Goal: Find specific page/section: Find specific page/section

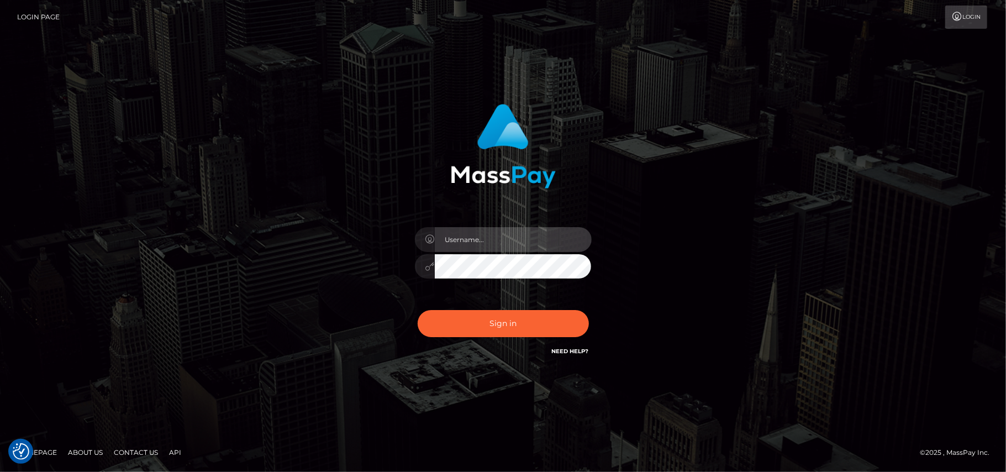
type input "[DOMAIN_NAME]"
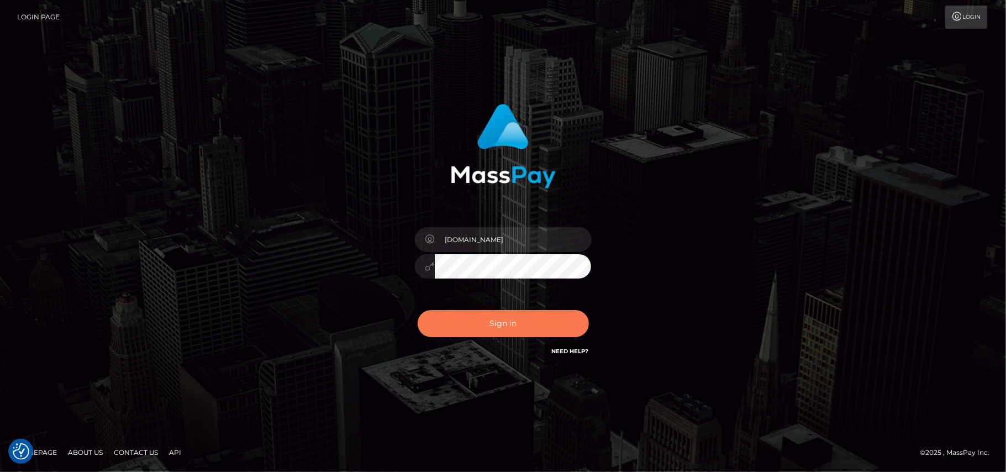
click at [509, 320] on button "Sign in" at bounding box center [502, 323] width 171 height 27
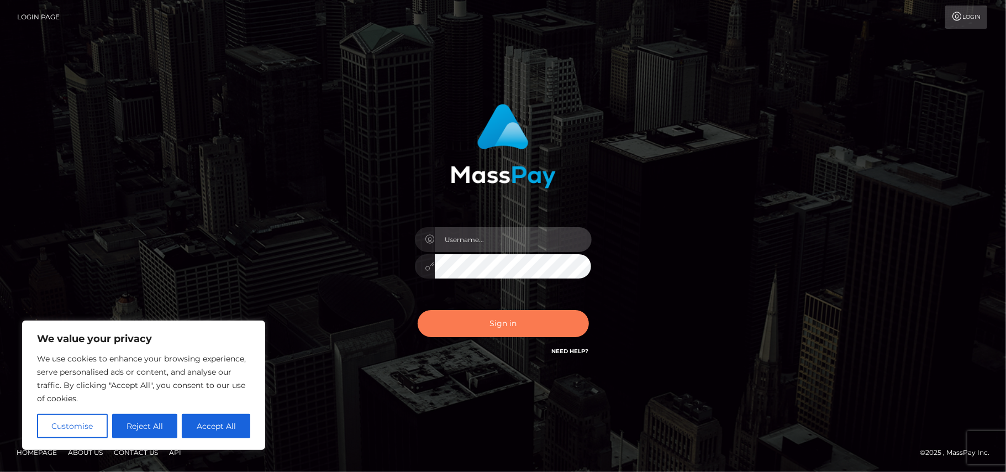
type input "[DOMAIN_NAME]"
click at [493, 328] on button "Sign in" at bounding box center [502, 323] width 171 height 27
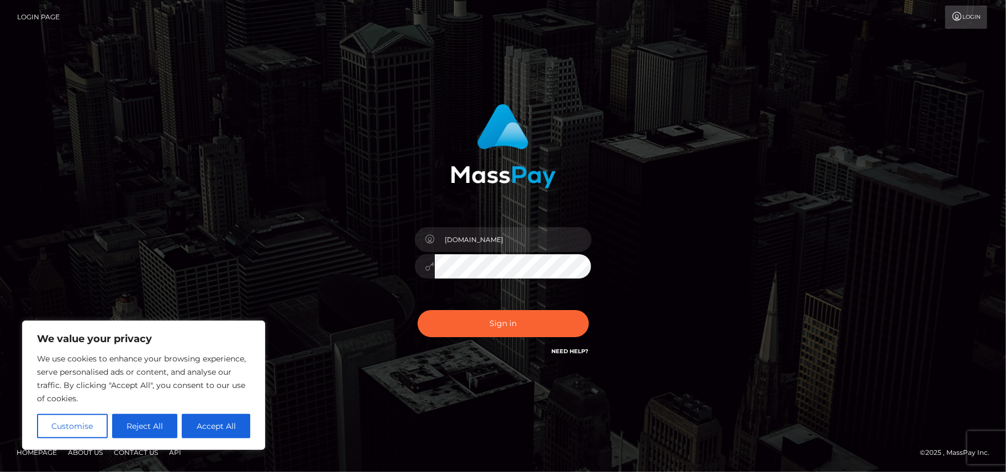
click at [147, 414] on div "We use cookies to enhance your browsing experience, serve personalised ads or c…" at bounding box center [143, 395] width 213 height 86
click at [144, 427] on button "Reject All" at bounding box center [145, 426] width 66 height 24
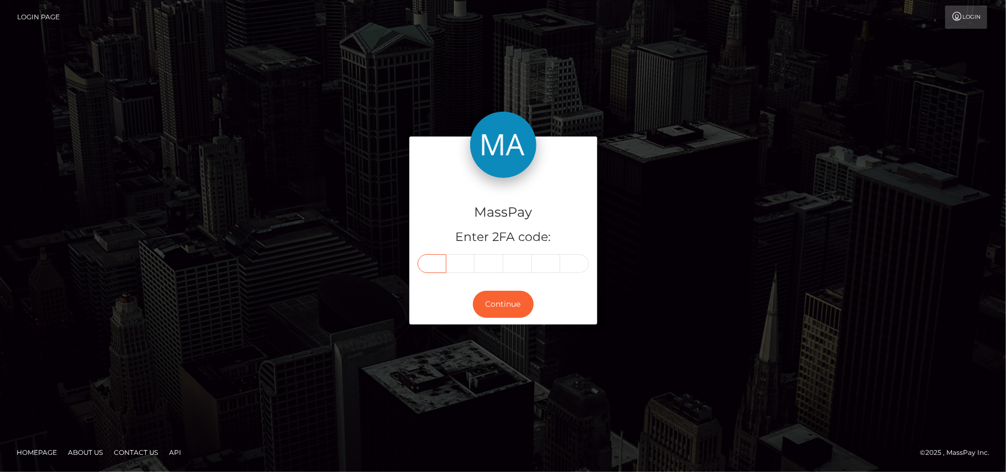
click at [427, 266] on input "text" at bounding box center [431, 263] width 29 height 19
type input "7"
type input "6"
type input "3"
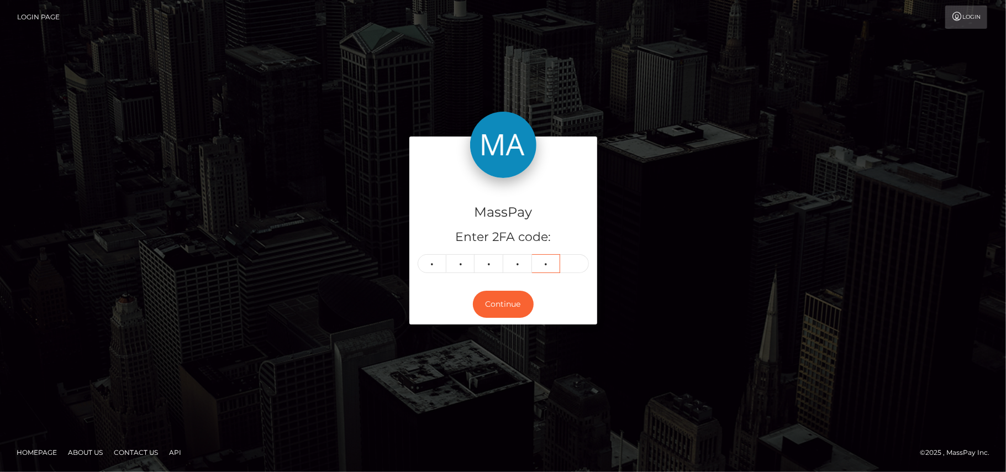
type input "1"
type input "2"
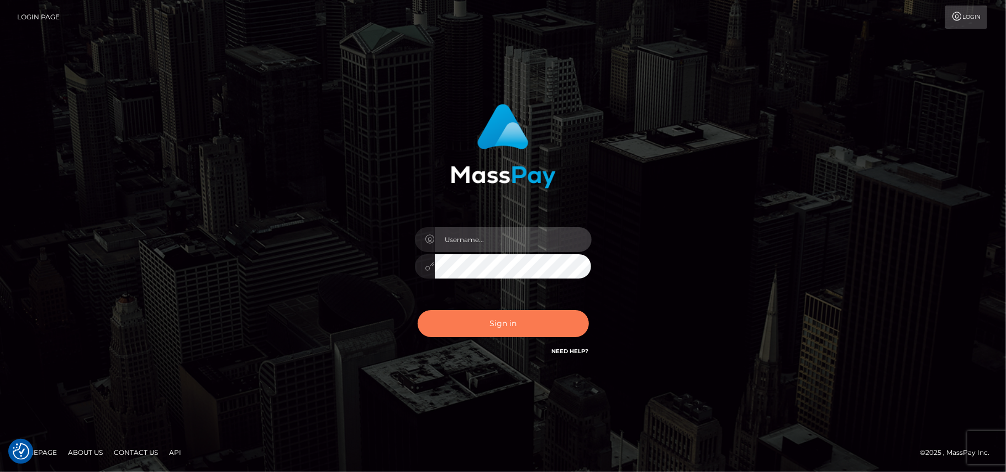
type input "[DOMAIN_NAME]"
click at [516, 329] on button "Sign in" at bounding box center [502, 323] width 171 height 27
type input "Pk.es"
click at [510, 335] on button "Sign in" at bounding box center [502, 323] width 171 height 27
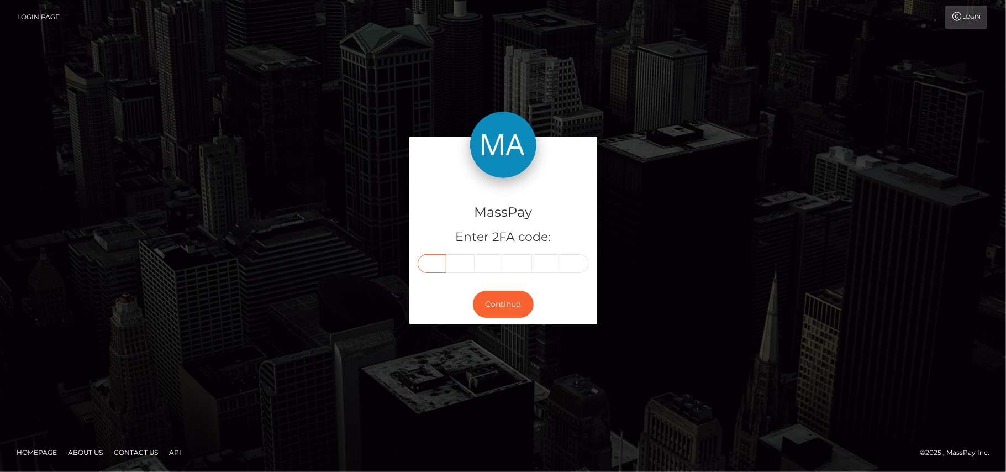
click at [434, 270] on input "text" at bounding box center [431, 263] width 29 height 19
type input "2"
type input "6"
type input "2"
type input "5"
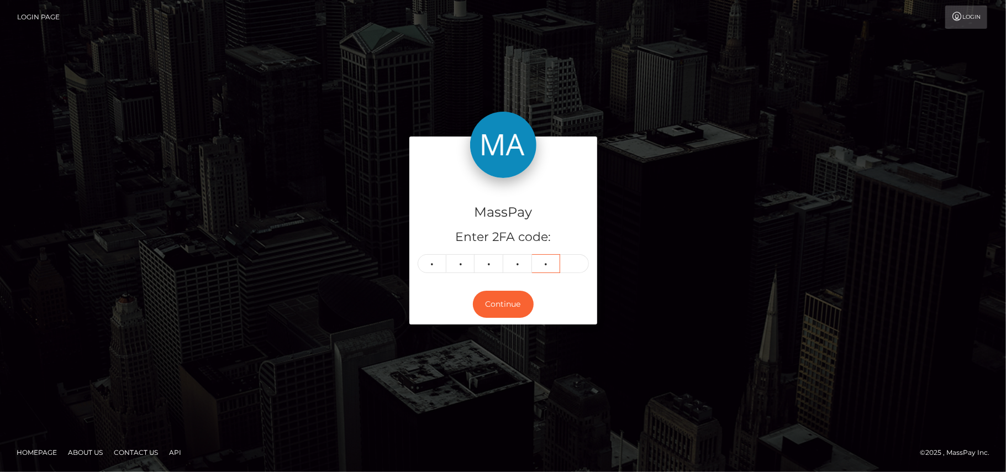
type input "8"
type input "2"
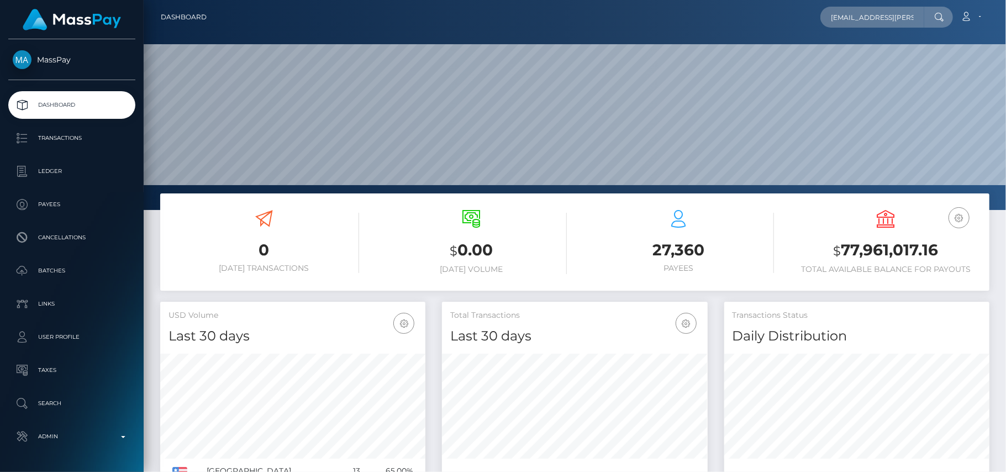
scroll to position [195, 266]
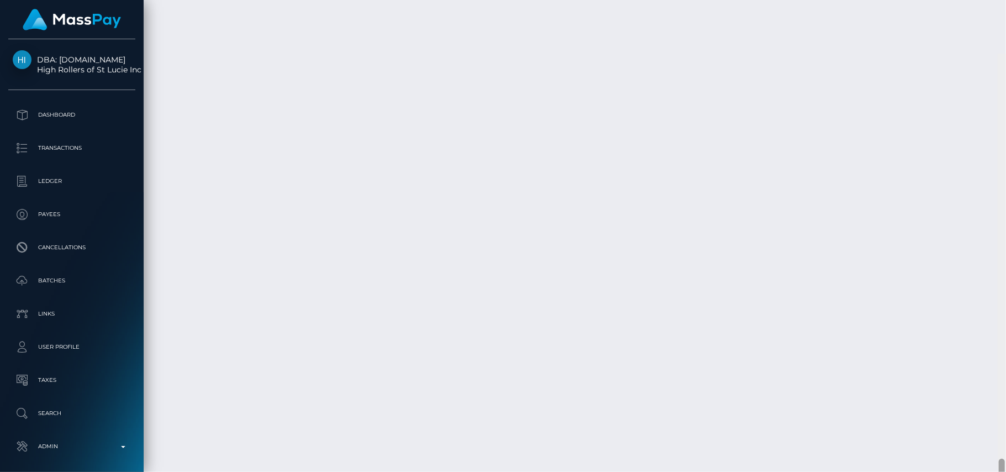
scroll to position [3075, 0]
drag, startPoint x: 1001, startPoint y: 31, endPoint x: 1005, endPoint y: 438, distance: 407.0
click at [1005, 438] on div at bounding box center [1001, 236] width 8 height 472
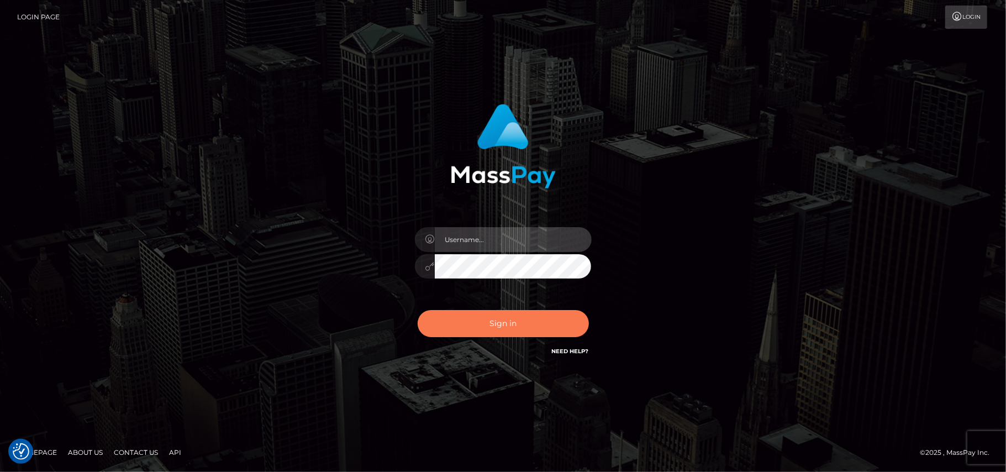
type input "[DOMAIN_NAME]"
click at [506, 321] on button "Sign in" at bounding box center [502, 323] width 171 height 27
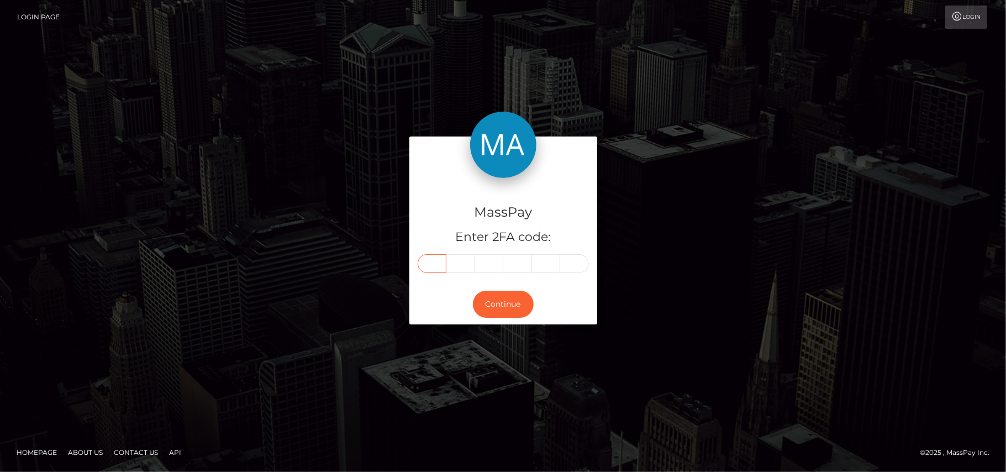
click at [434, 265] on input "text" at bounding box center [431, 263] width 29 height 19
type input "6"
type input "3"
type input "6"
type input "1"
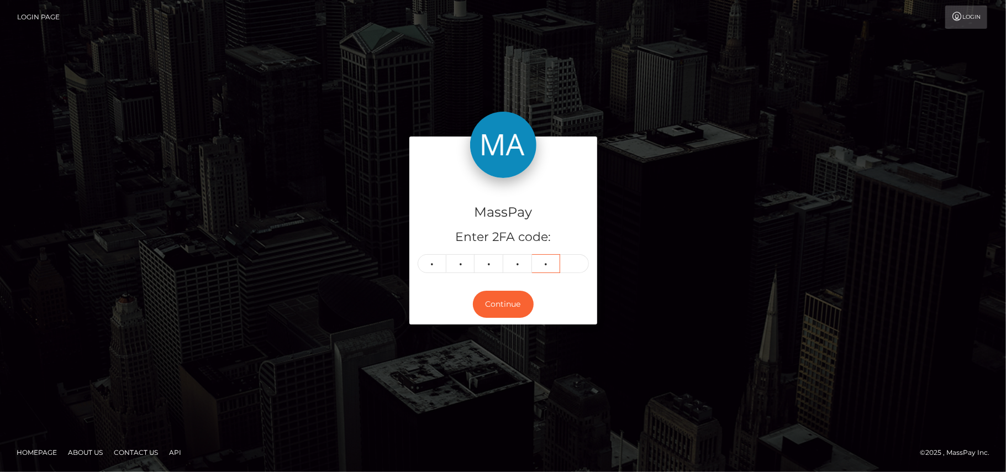
type input "6"
type input "1"
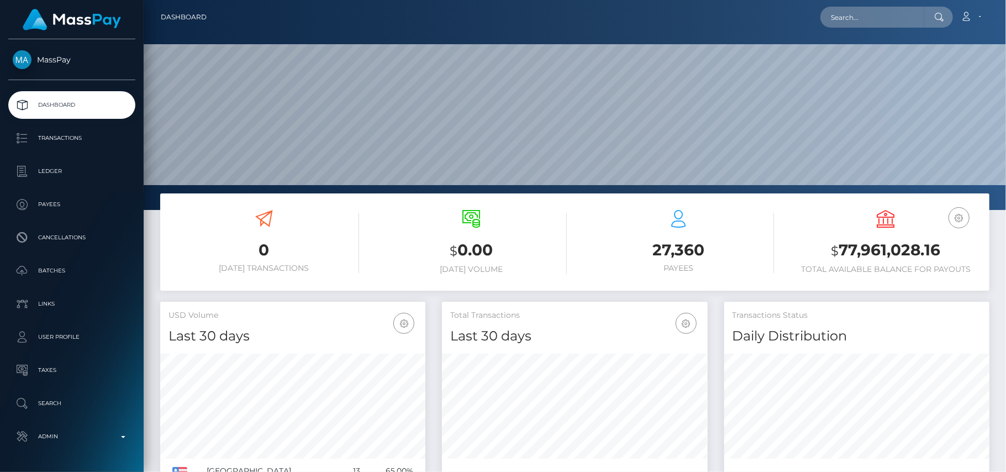
scroll to position [195, 266]
click at [850, 18] on input "text" at bounding box center [872, 17] width 104 height 21
paste input "[EMAIL_ADDRESS][DOMAIN_NAME]"
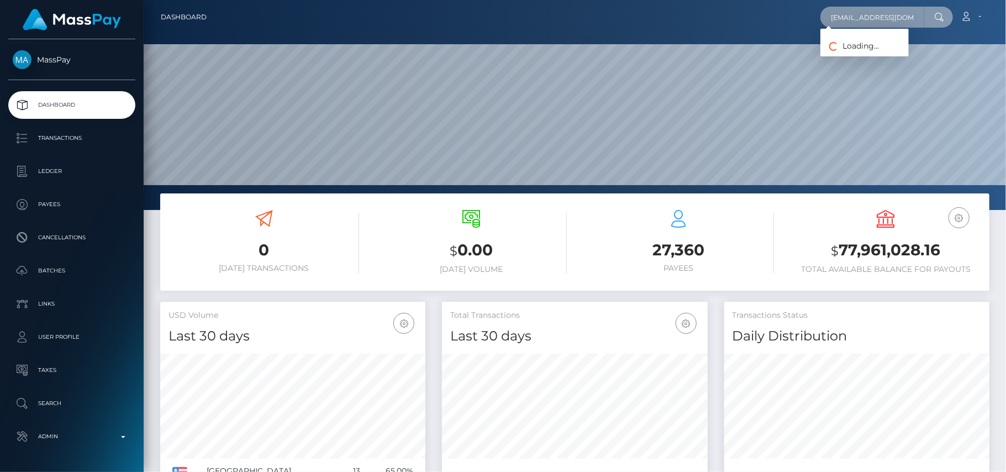
scroll to position [0, 24]
type input "[EMAIL_ADDRESS][DOMAIN_NAME]"
click at [857, 20] on input "[EMAIL_ADDRESS][DOMAIN_NAME]" at bounding box center [872, 17] width 104 height 21
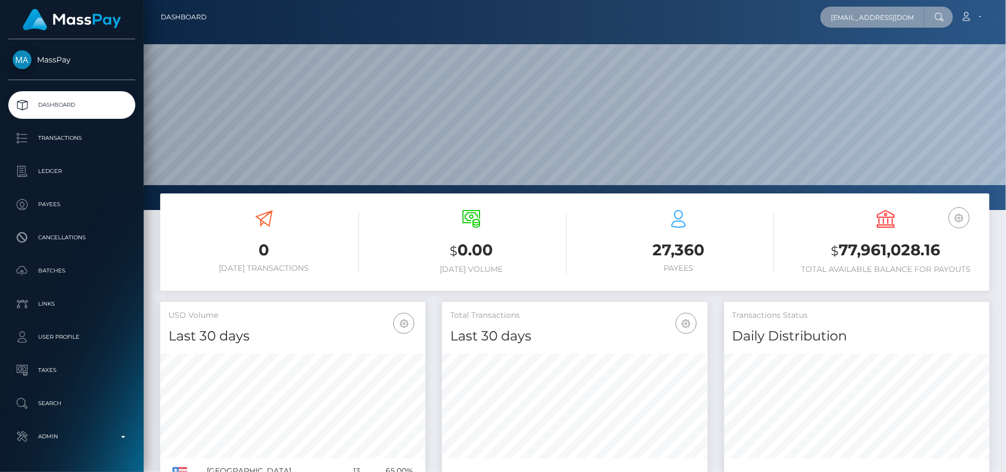
click at [857, 20] on input "[EMAIL_ADDRESS][DOMAIN_NAME]" at bounding box center [872, 17] width 104 height 21
paste input "[EMAIL_ADDRESS][DOMAIN_NAME]"
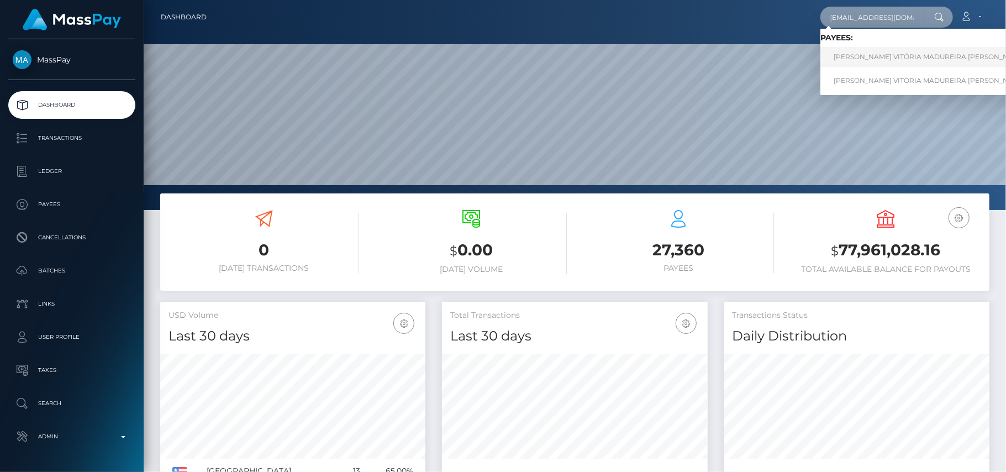
type input "[EMAIL_ADDRESS][DOMAIN_NAME]"
click at [873, 52] on link "FERNANDA VITÓRIA MADUREIRA MOURA Vitoria" at bounding box center [941, 57] width 242 height 20
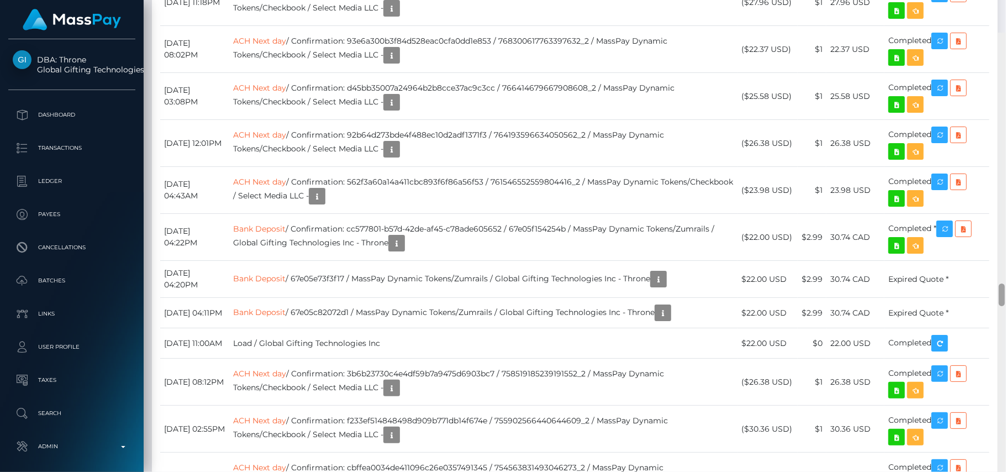
scroll to position [5501, 0]
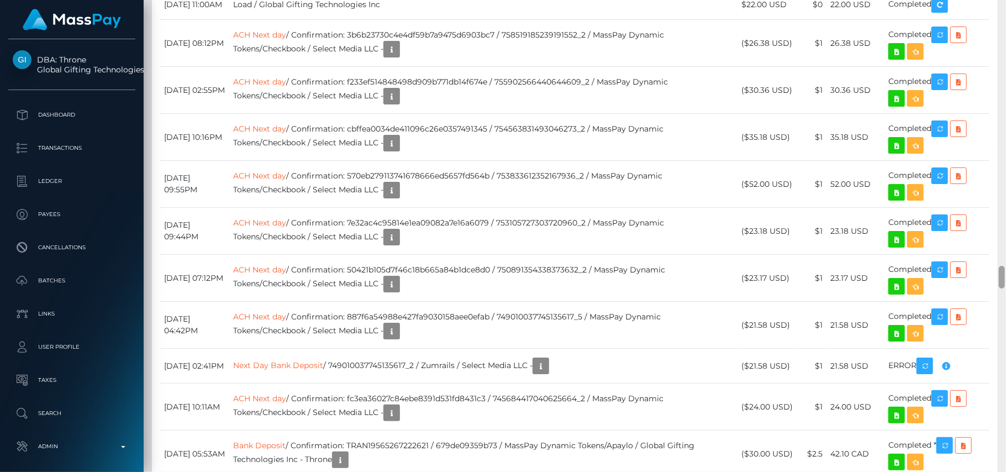
drag, startPoint x: 1001, startPoint y: 20, endPoint x: 1005, endPoint y: 292, distance: 272.3
click at [1005, 292] on div at bounding box center [1001, 236] width 8 height 472
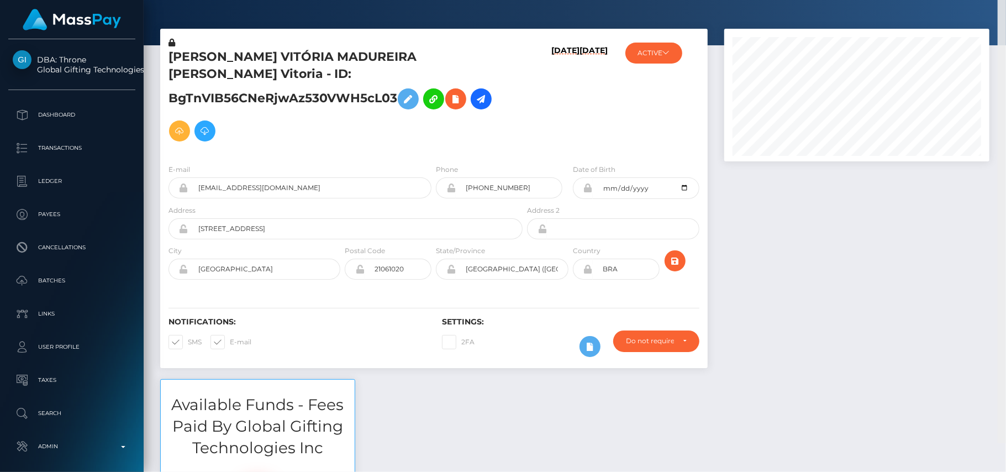
scroll to position [0, 0]
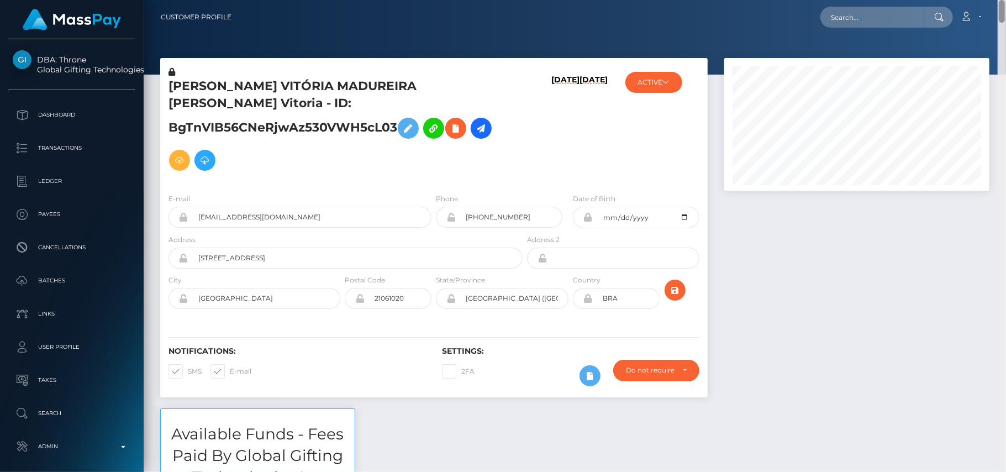
drag, startPoint x: 1003, startPoint y: 270, endPoint x: 962, endPoint y: -6, distance: 279.1
click at [962, 0] on html "DBA: Throne Global Gifting Technologies Inc Dashboard Transactions Ledger Payee…" at bounding box center [503, 236] width 1006 height 472
click at [842, 23] on input "text" at bounding box center [872, 17] width 104 height 21
paste input "barbaranaegeli.kaimana@gmail.com"
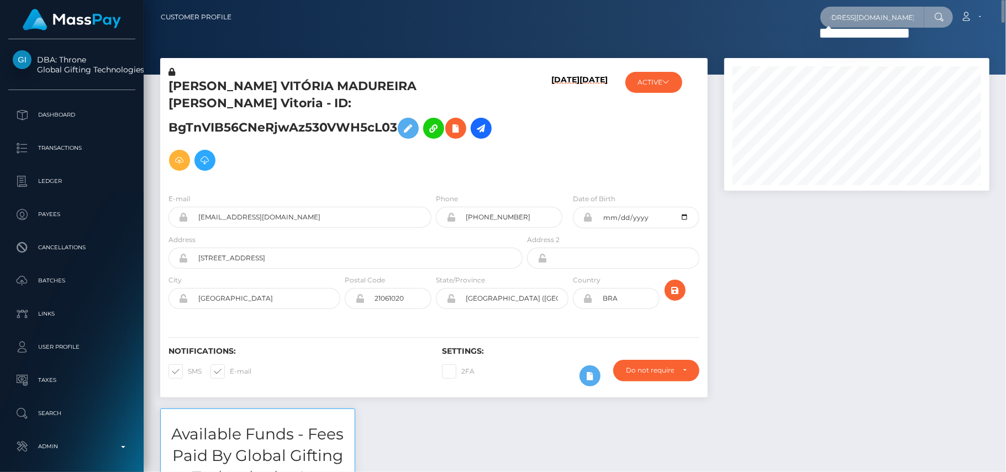
type input "barbaranaegeli.kaimana@gmail.com"
click at [886, 14] on input "barbaranaegeli.kaimana@gmail.com" at bounding box center [872, 17] width 104 height 21
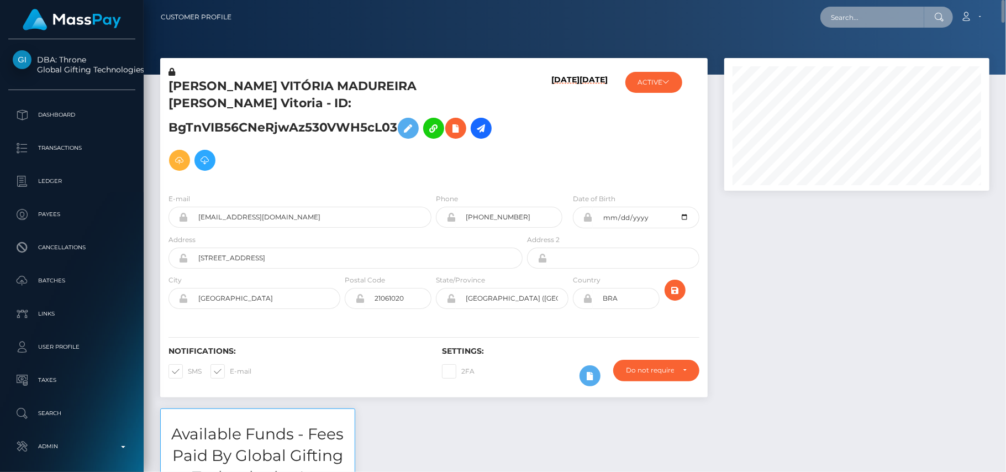
click at [873, 22] on input "text" at bounding box center [872, 17] width 104 height 21
paste input "barbaranaegeli.kaimana@gmail.com"
type input "barbaranaegeli.kaimana@gmail.com"
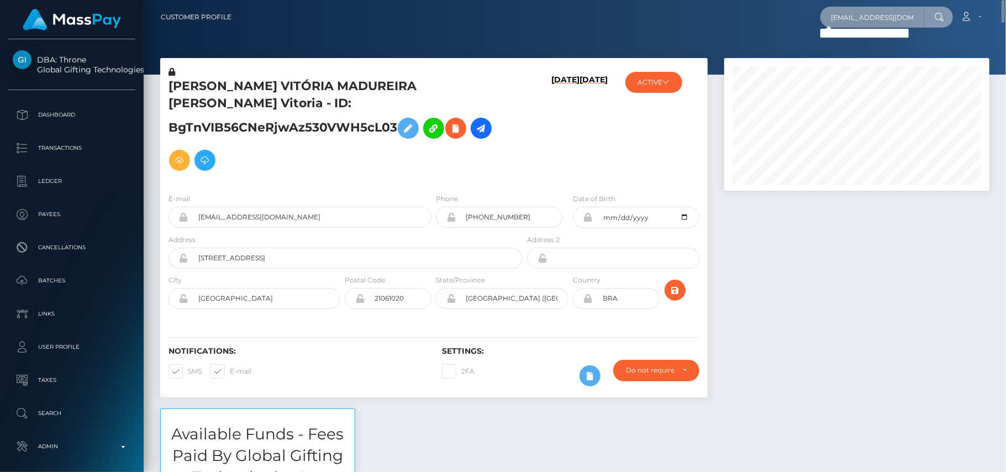
click at [842, 15] on input "barbaranaegeli.kaimana@gmail.com" at bounding box center [872, 17] width 104 height 21
paste input "bnaegeli@hotmail.ch"
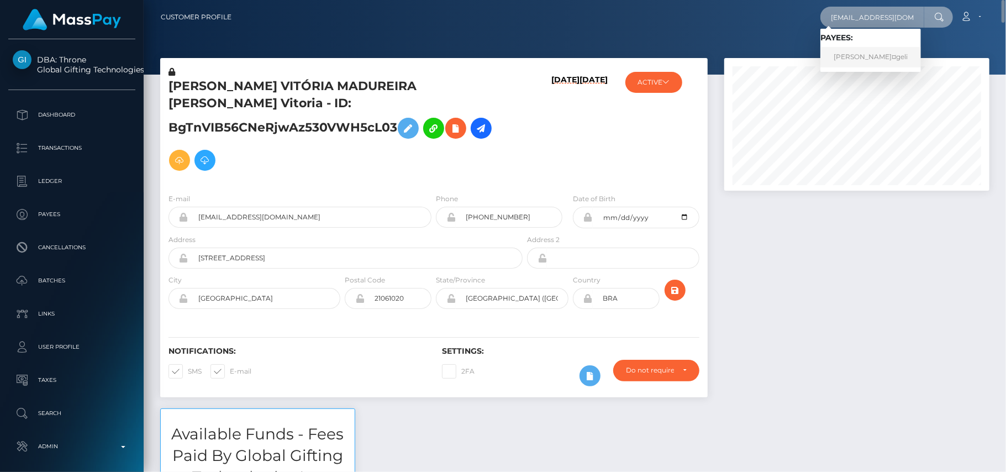
type input "bnaegeli@hotmail.ch"
click at [869, 57] on link "Barbara NÃ¤geli" at bounding box center [870, 57] width 101 height 20
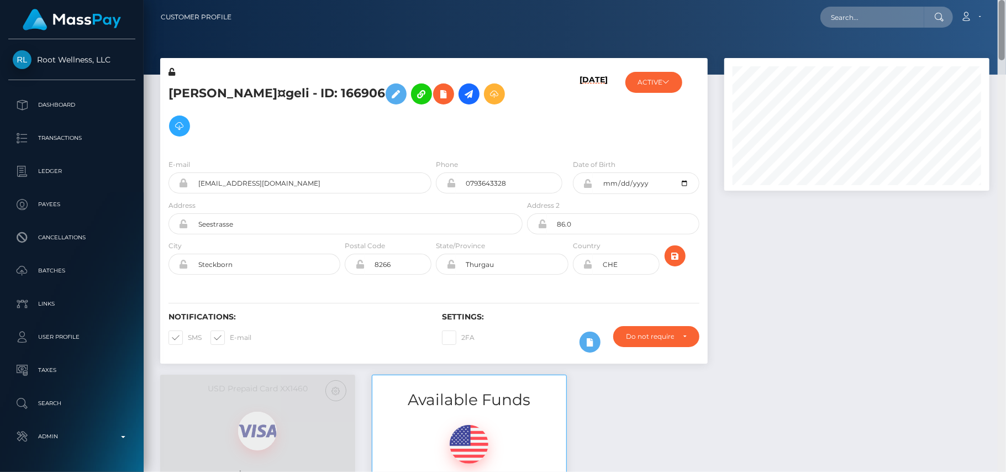
drag, startPoint x: 1002, startPoint y: 73, endPoint x: 931, endPoint y: 12, distance: 93.2
click at [931, 12] on div "Customer Profile Loading... Loading..." at bounding box center [575, 236] width 862 height 472
click at [840, 20] on input "text" at bounding box center [872, 17] width 104 height 21
paste input "barbaranaegeli.kaimana@gmail.com"
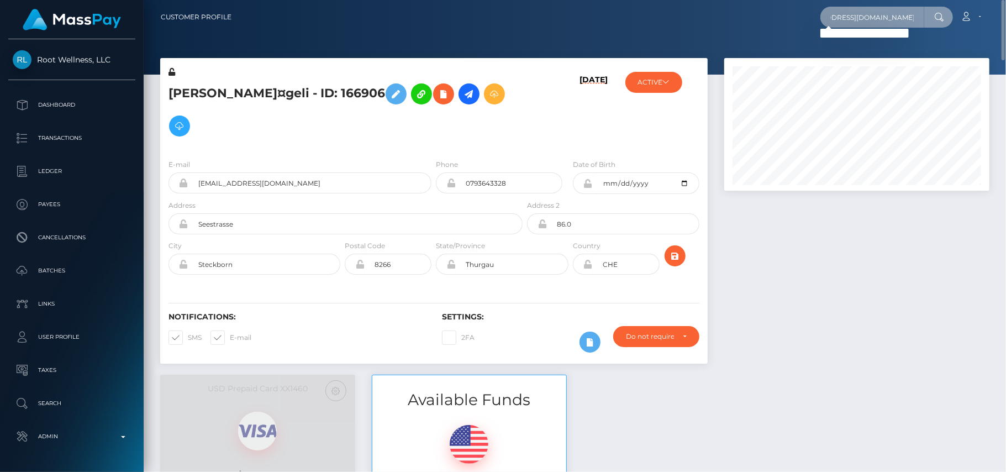
type input "barbaranaegeli.kaimana@gmail.com"
click at [866, 12] on input "barbaranaegeli.kaimana@gmail.com" at bounding box center [872, 17] width 104 height 21
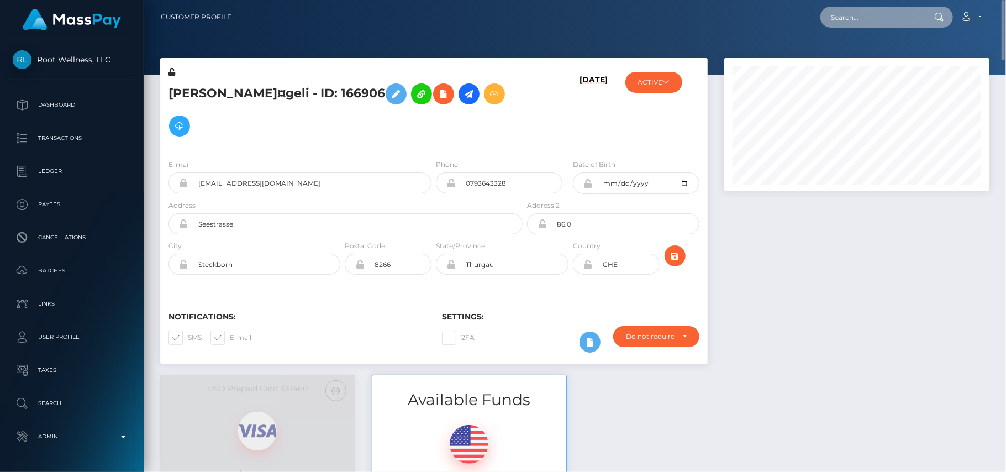
paste input "barbaranaegeli.kaimana@gmail.com"
type input "barbaranaegeli.kaimana@gmail.com"
click at [880, 18] on input "barbaranaegeli.kaimana@gmail.com" at bounding box center [872, 17] width 104 height 21
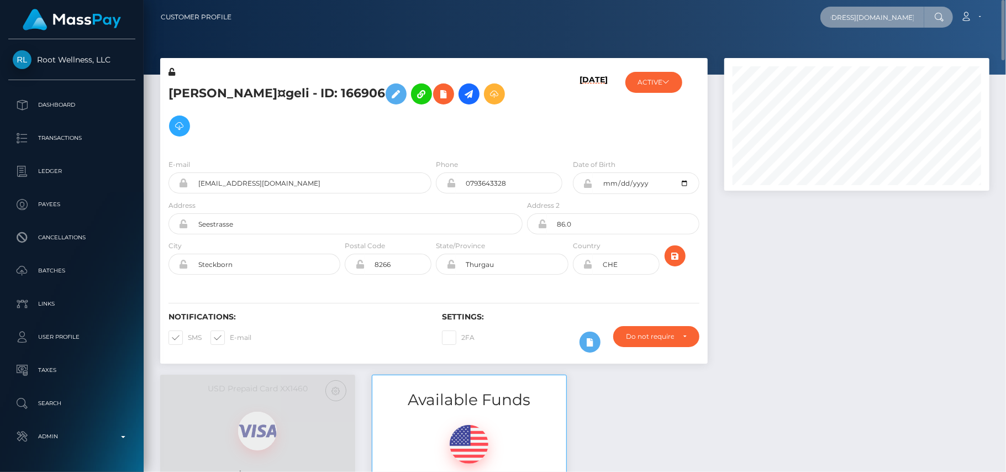
click at [880, 18] on input "barbaranaegeli.kaimana@gmail.com" at bounding box center [872, 17] width 104 height 21
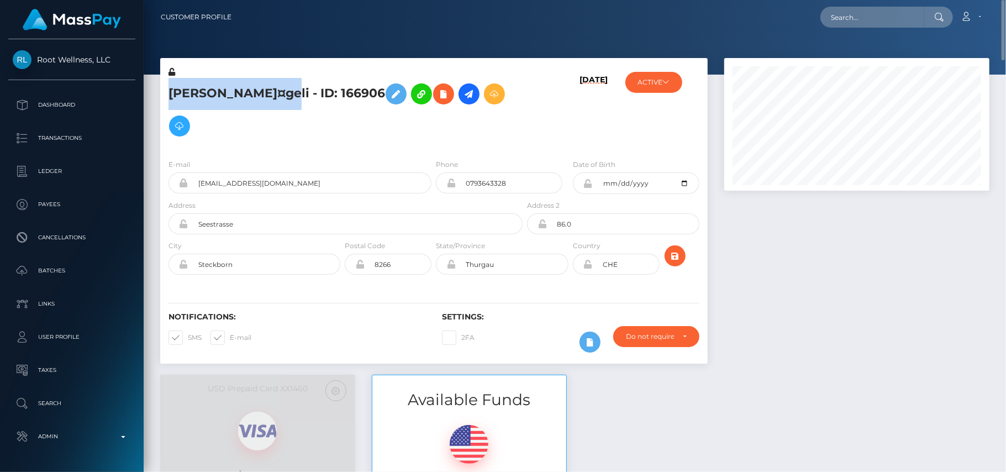
drag, startPoint x: 272, startPoint y: 88, endPoint x: 171, endPoint y: 89, distance: 101.1
click at [171, 89] on h5 "Barbara NÃ¤geli - ID: 166906" at bounding box center [342, 110] width 348 height 64
copy h5 "Barbara NÃ¤geli"
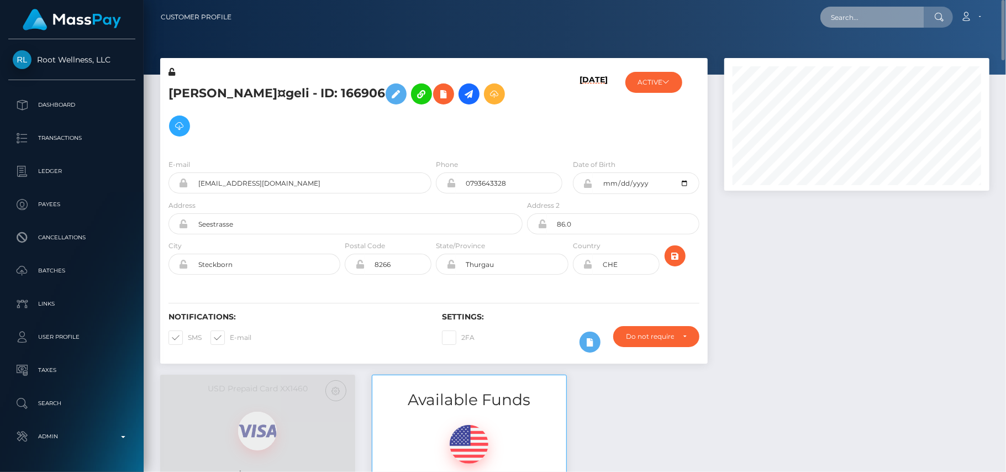
click at [846, 12] on input "text" at bounding box center [872, 17] width 104 height 21
paste input "Barbara NÃ¤geli"
type input "Barbara"
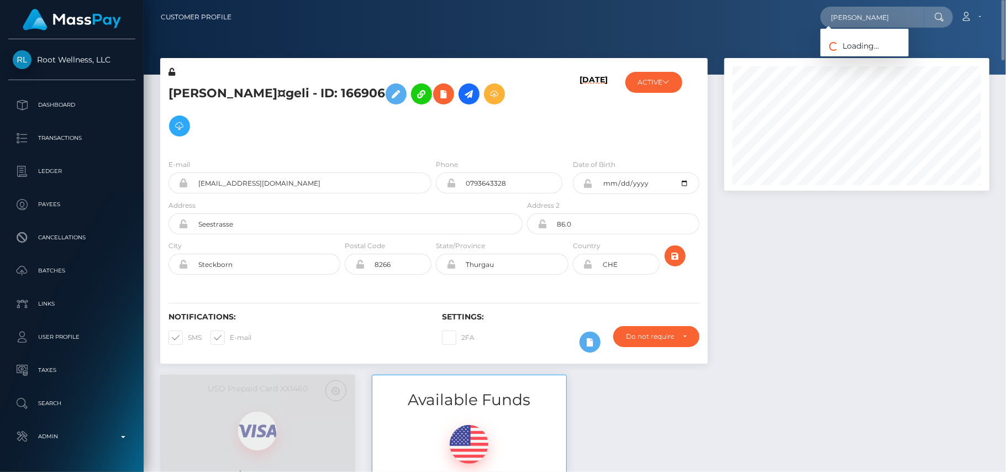
click at [875, 307] on div at bounding box center [857, 216] width 282 height 316
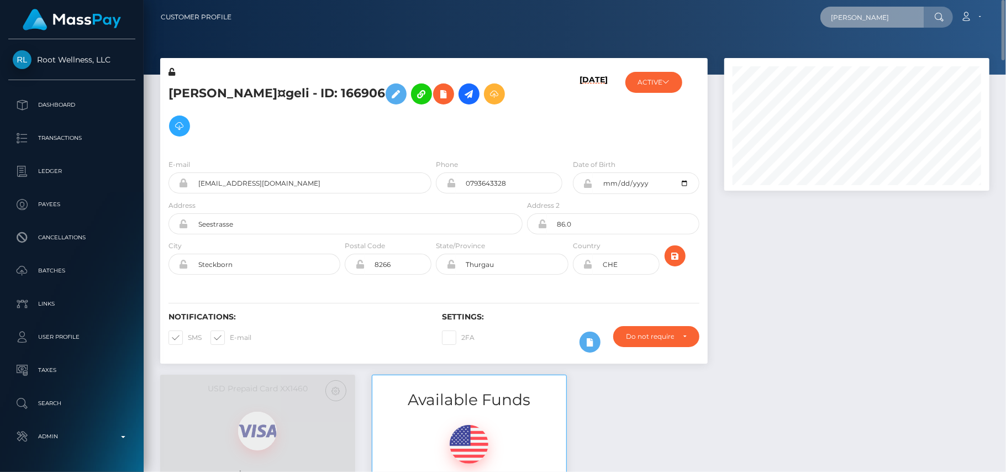
click at [874, 17] on input "Barbara" at bounding box center [872, 17] width 104 height 21
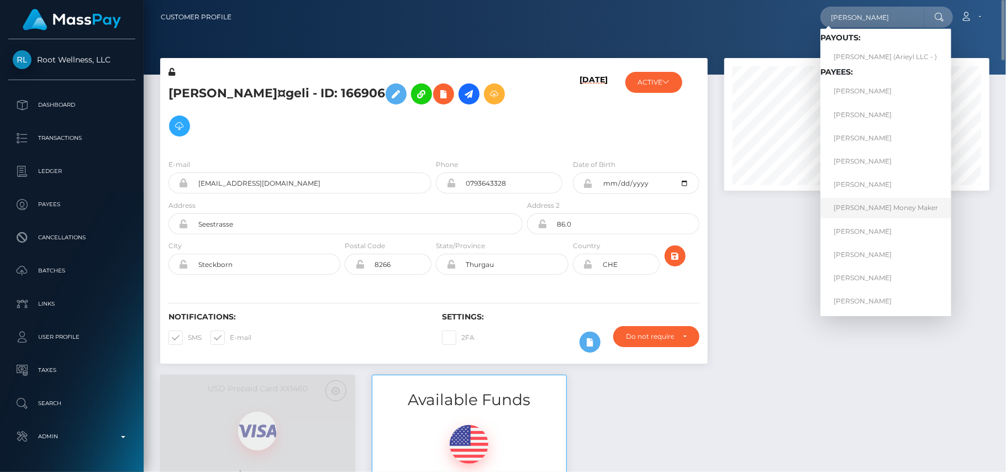
click at [837, 208] on link "Barbara Franco Money Maker" at bounding box center [885, 208] width 131 height 20
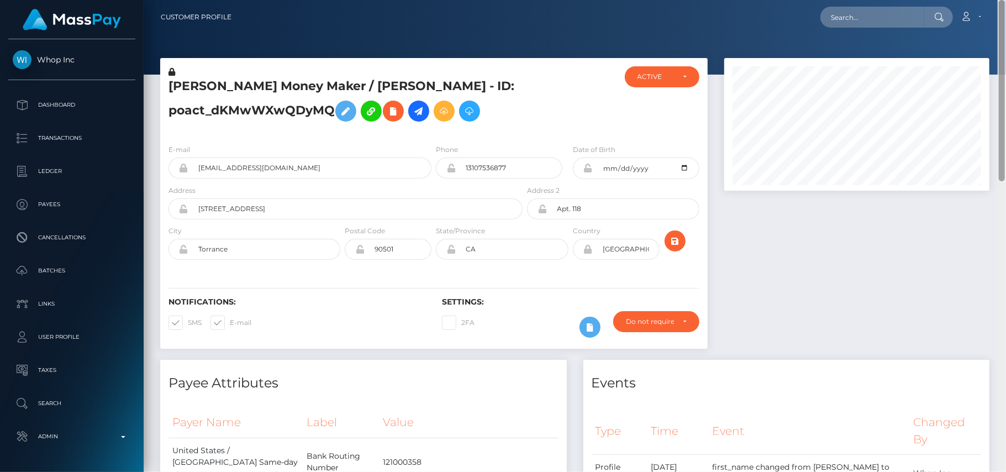
drag, startPoint x: 1003, startPoint y: 205, endPoint x: 880, endPoint y: -64, distance: 296.1
click at [880, 0] on html "Whop Inc Dashboard Transactions Ledger Payees Cancellations Links" at bounding box center [503, 236] width 1006 height 472
